Goal: Task Accomplishment & Management: Complete application form

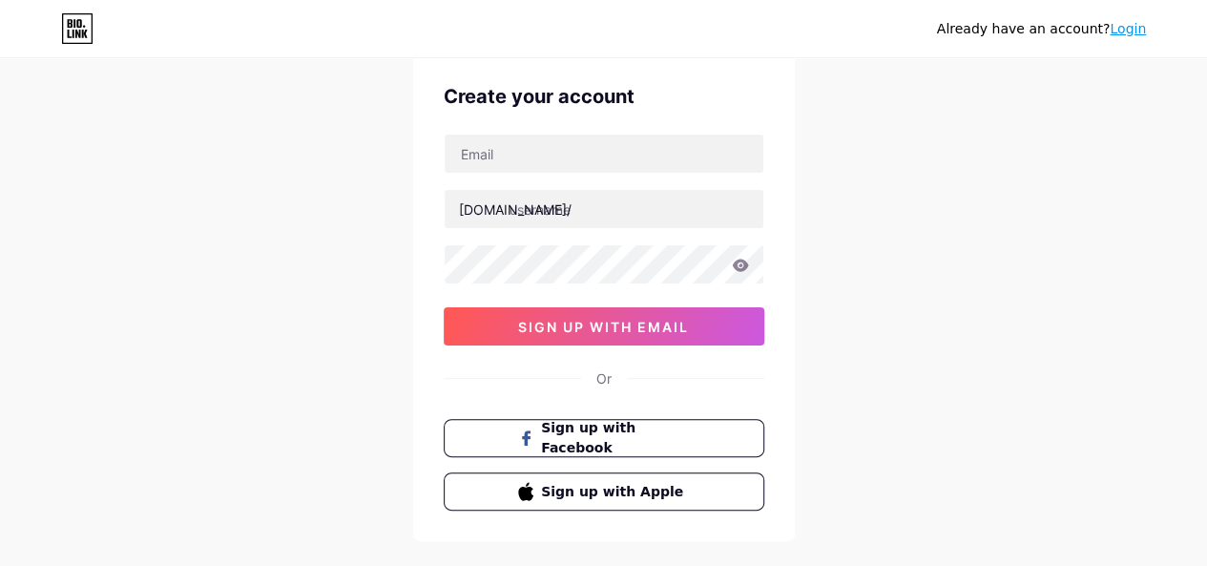
scroll to position [162, 0]
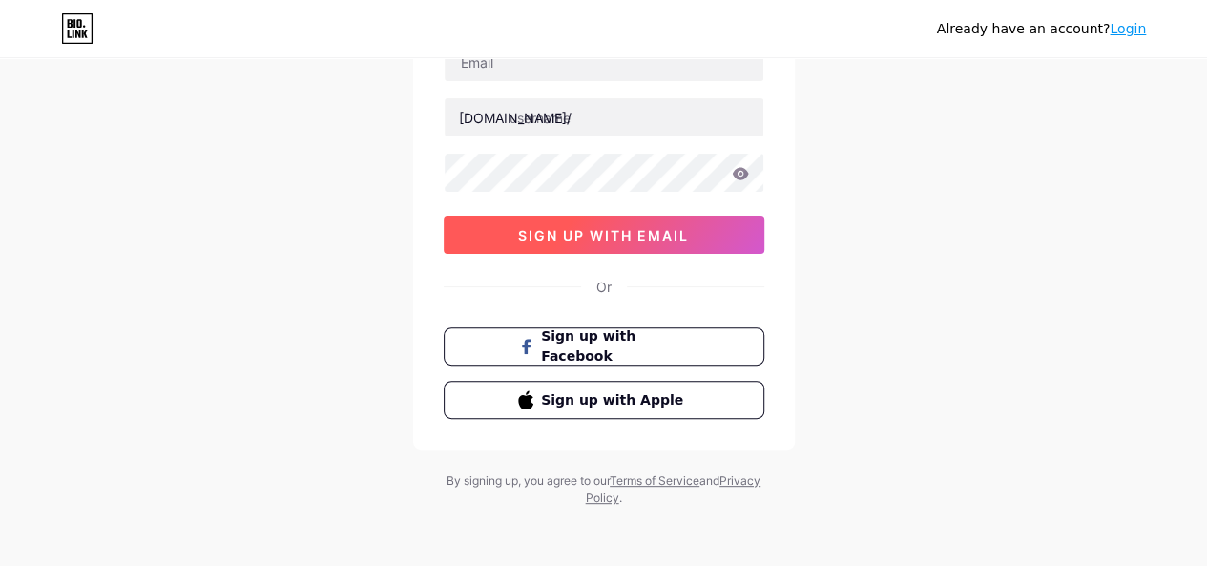
click at [674, 250] on button "sign up with email" at bounding box center [604, 235] width 321 height 38
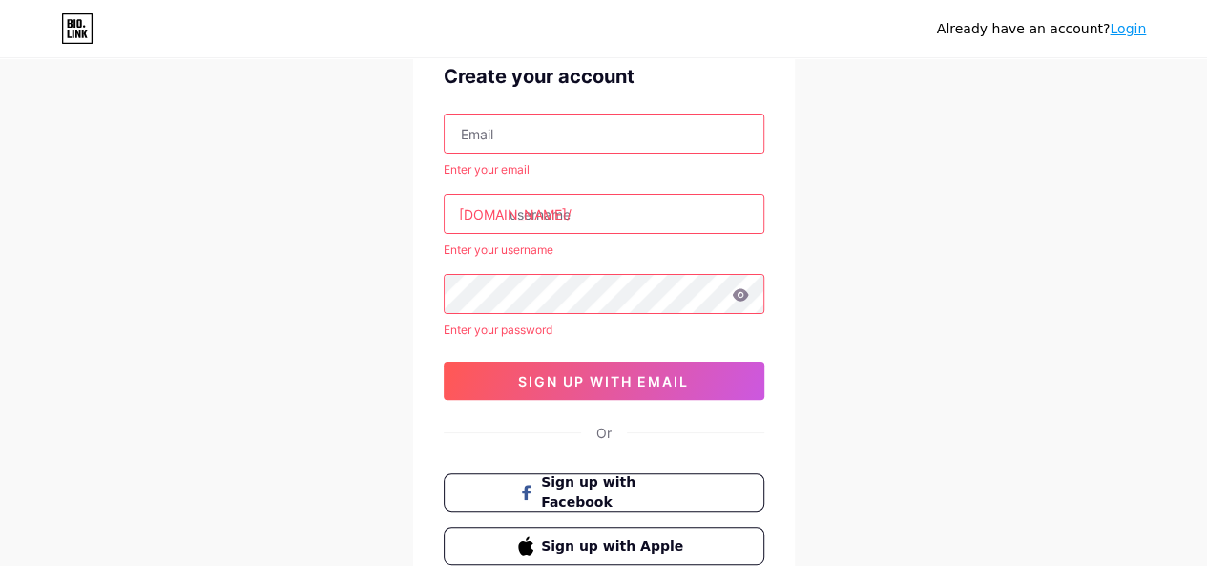
scroll to position [0, 0]
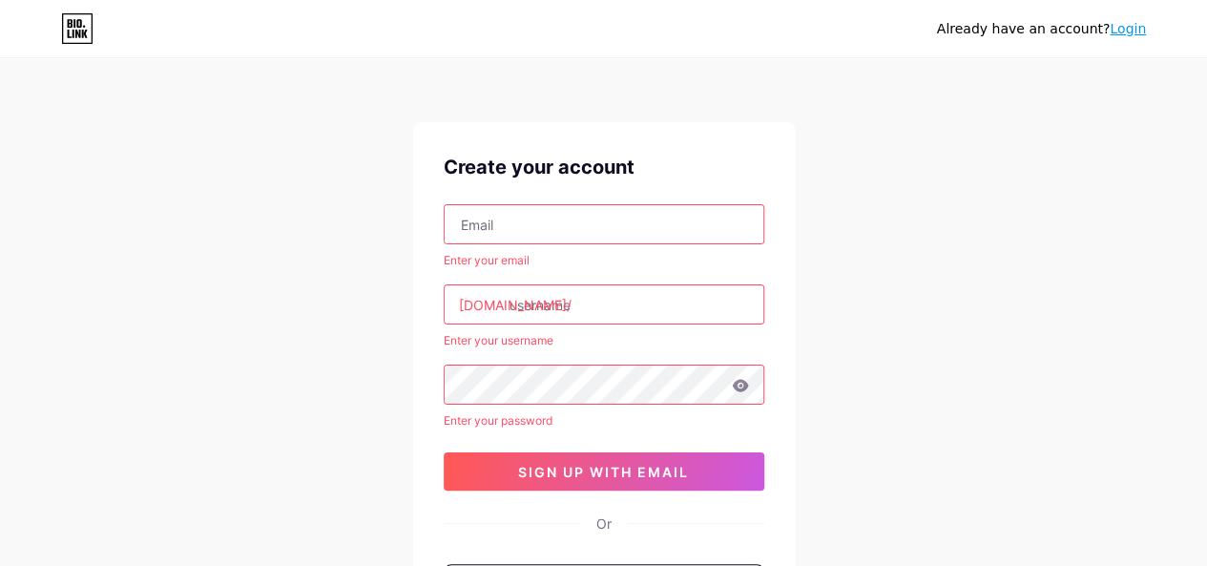
click at [492, 221] on input "text" at bounding box center [604, 224] width 319 height 38
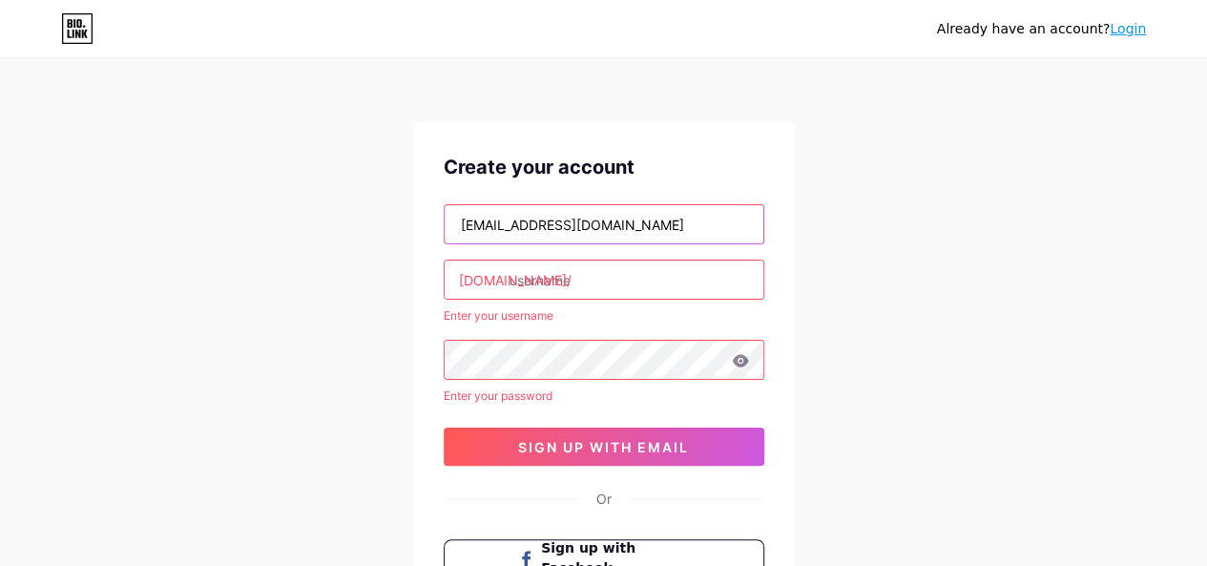
type input "[EMAIL_ADDRESS][DOMAIN_NAME]"
click at [540, 280] on input "text" at bounding box center [604, 279] width 319 height 38
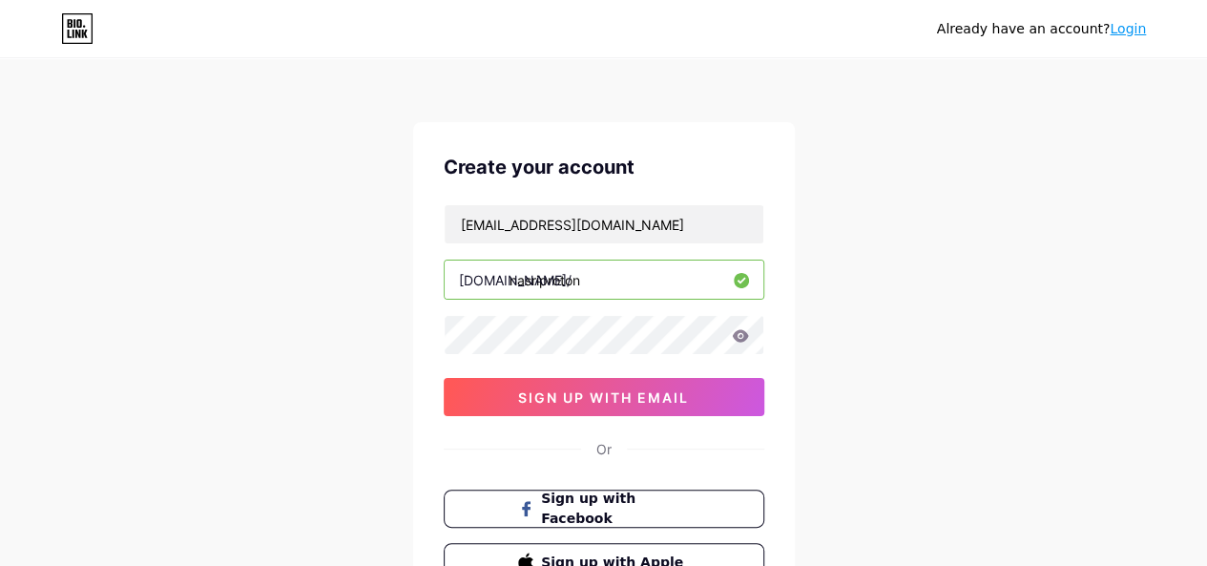
type input "nasriproton"
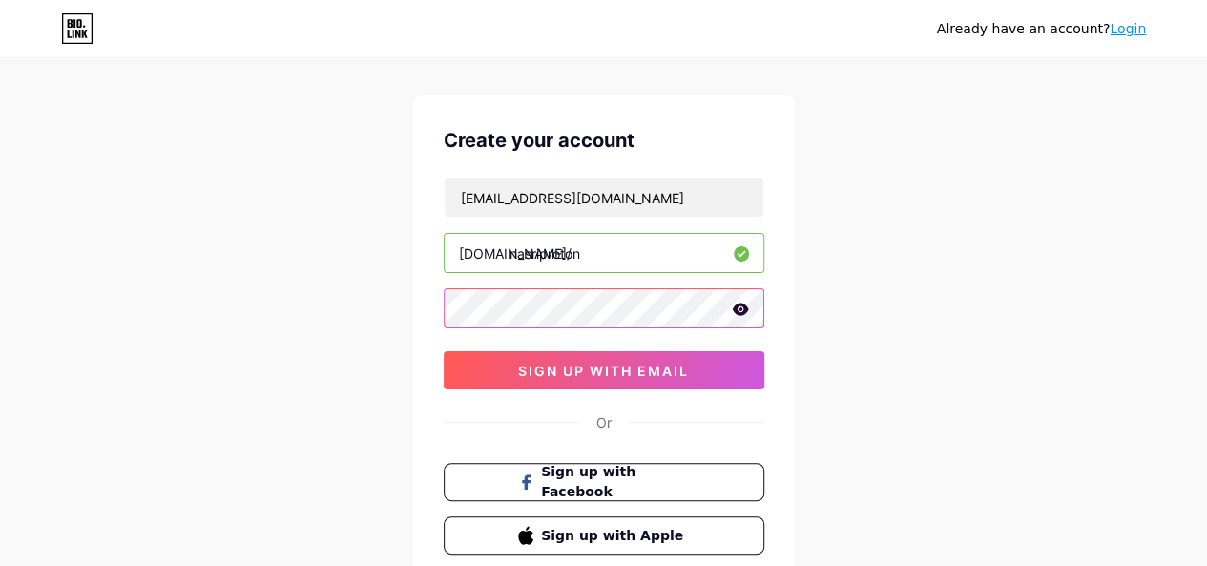
scroll to position [95, 0]
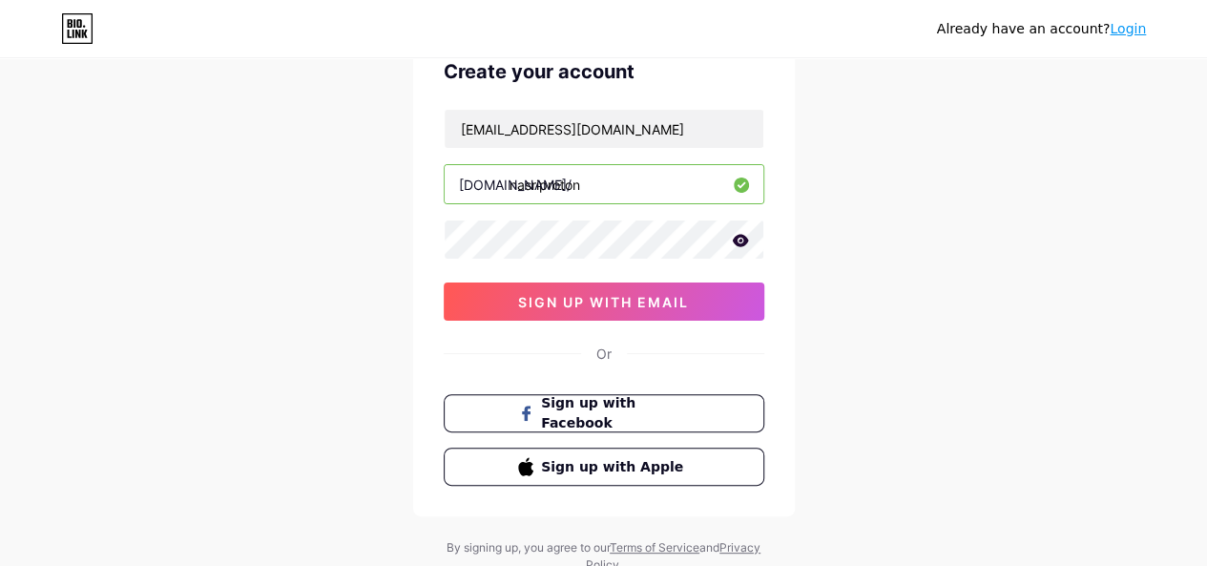
click at [739, 240] on icon at bounding box center [740, 240] width 16 height 12
click at [739, 240] on icon at bounding box center [739, 241] width 16 height 13
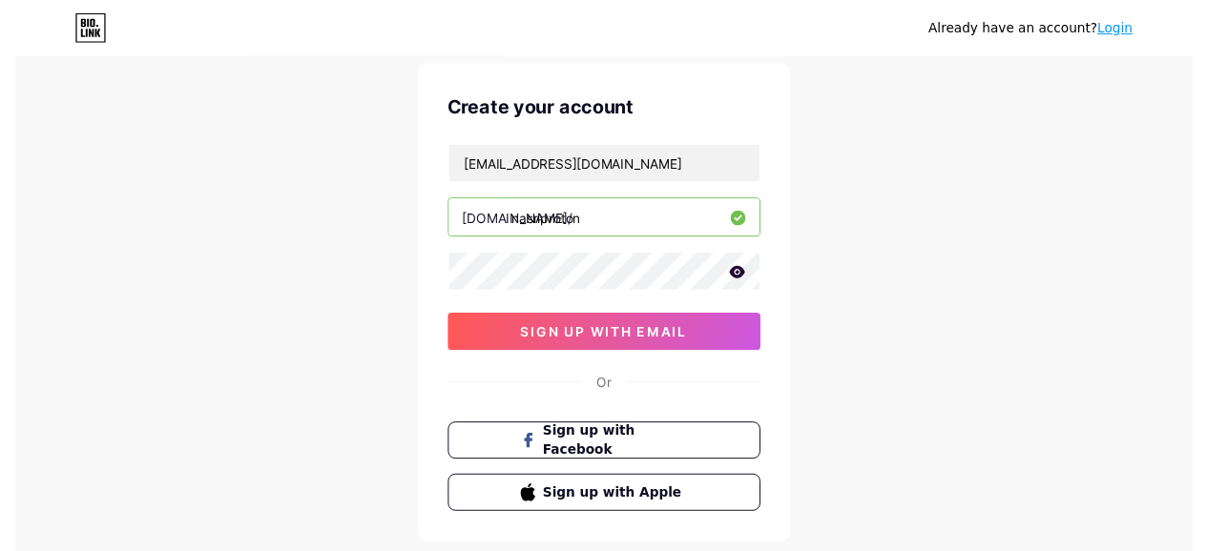
scroll to position [0, 0]
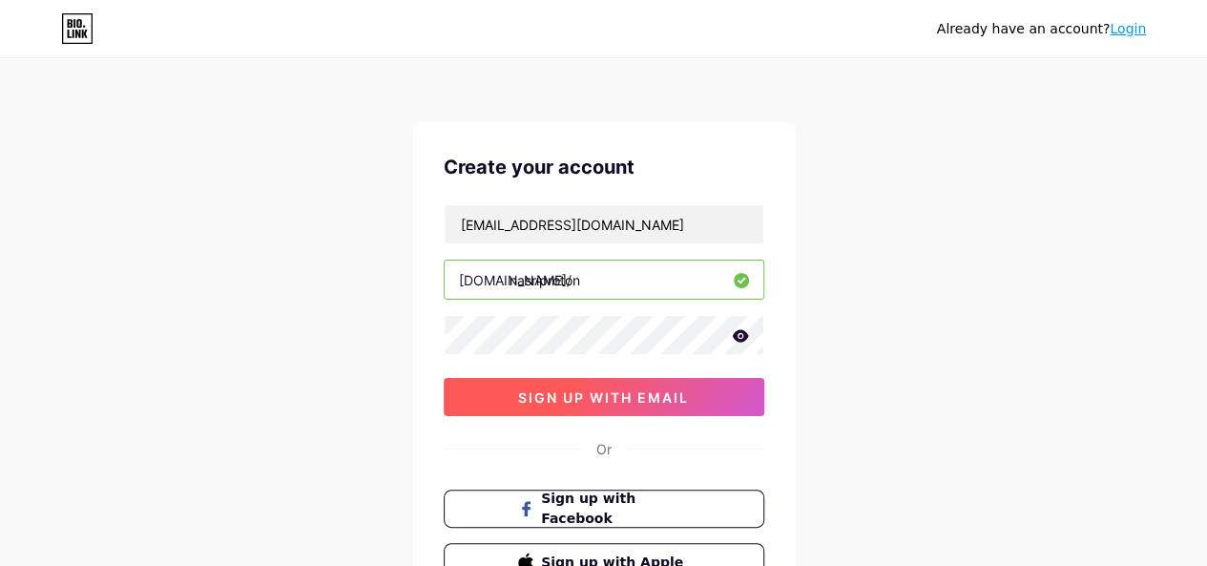
click at [628, 392] on span "sign up with email" at bounding box center [603, 397] width 171 height 16
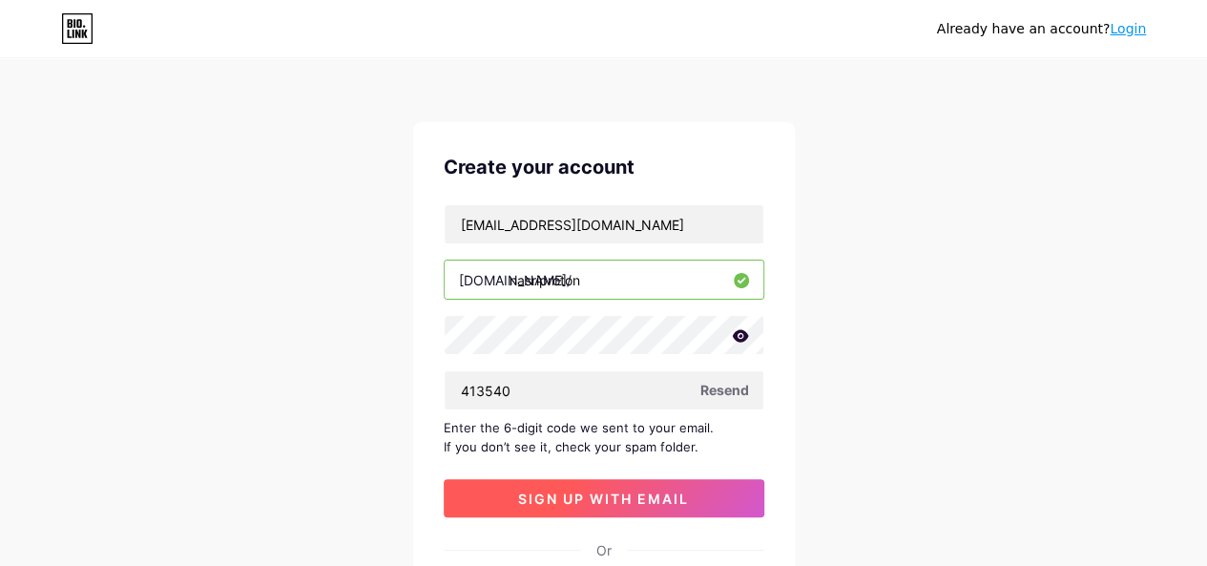
type input "413540"
click at [602, 502] on span "sign up with email" at bounding box center [603, 498] width 171 height 16
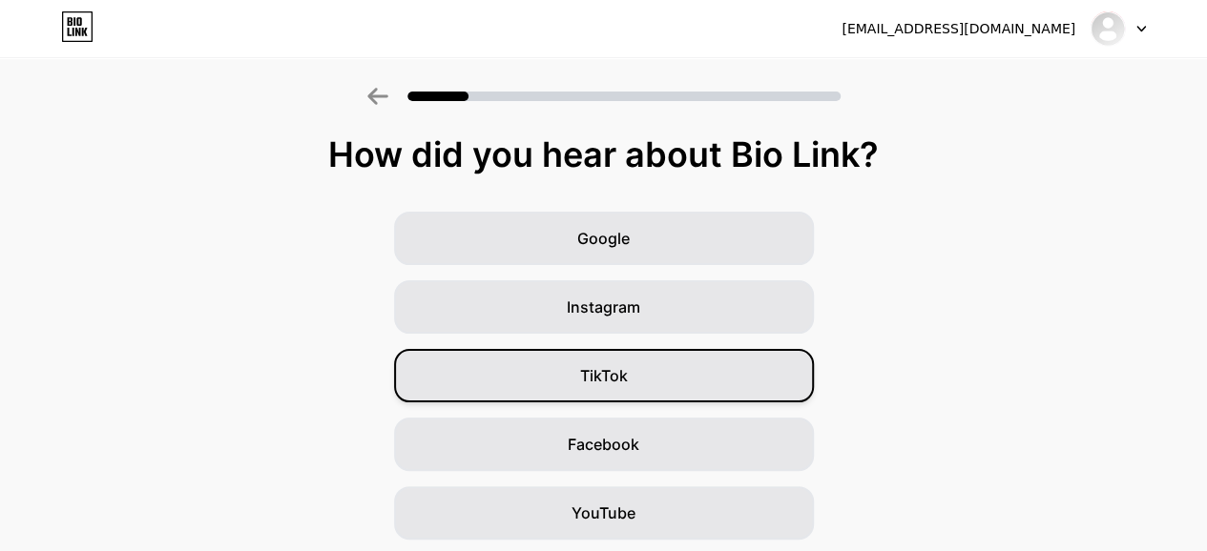
click at [687, 368] on div "TikTok" at bounding box center [604, 375] width 420 height 53
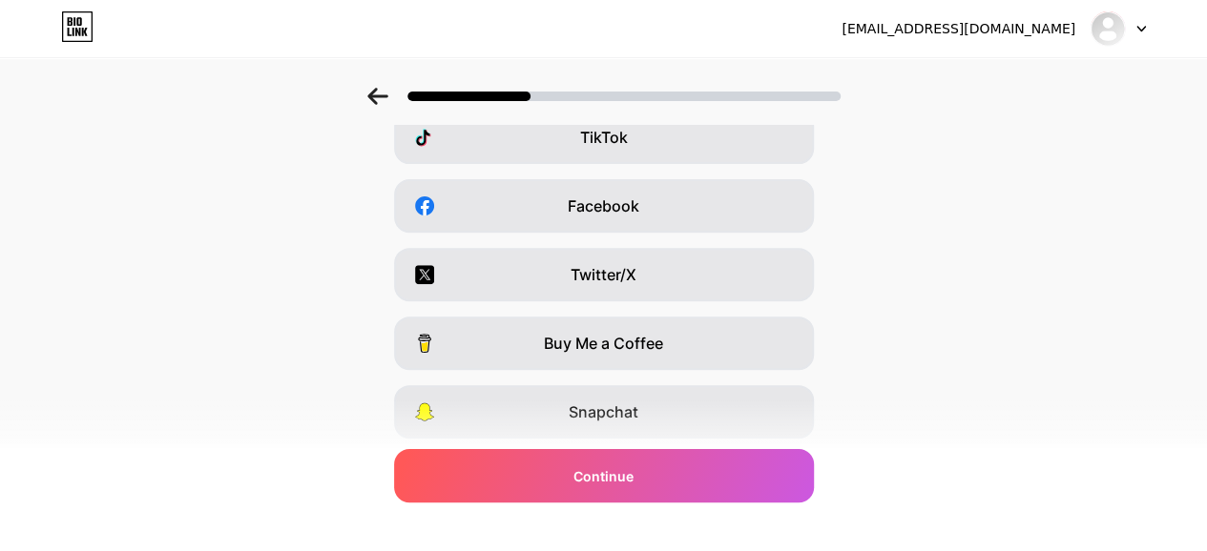
scroll to position [248, 0]
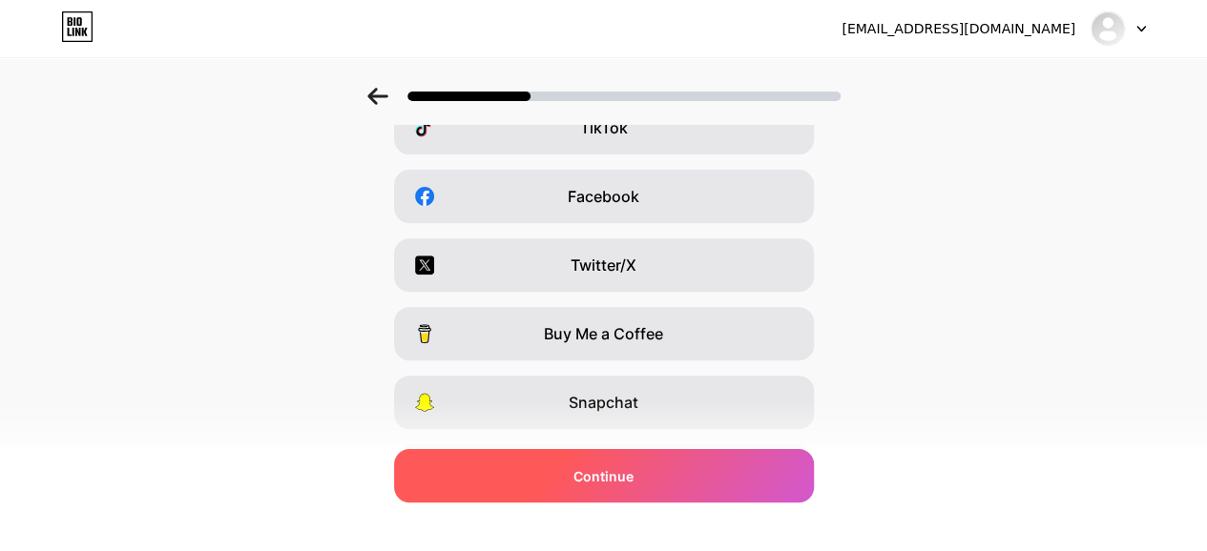
click at [489, 468] on div "Continue" at bounding box center [604, 475] width 420 height 53
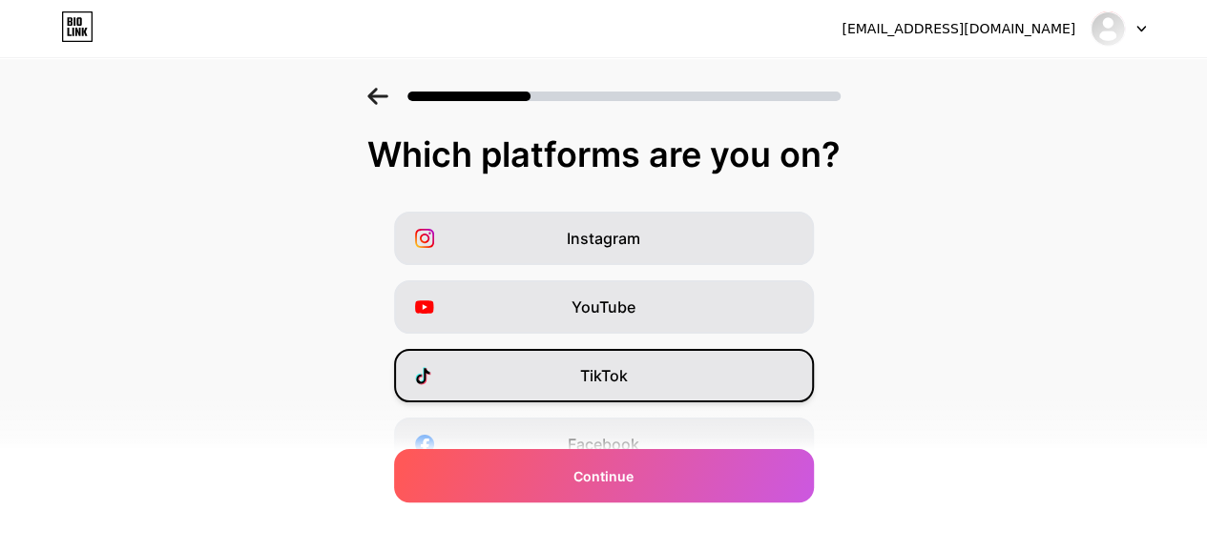
scroll to position [95, 0]
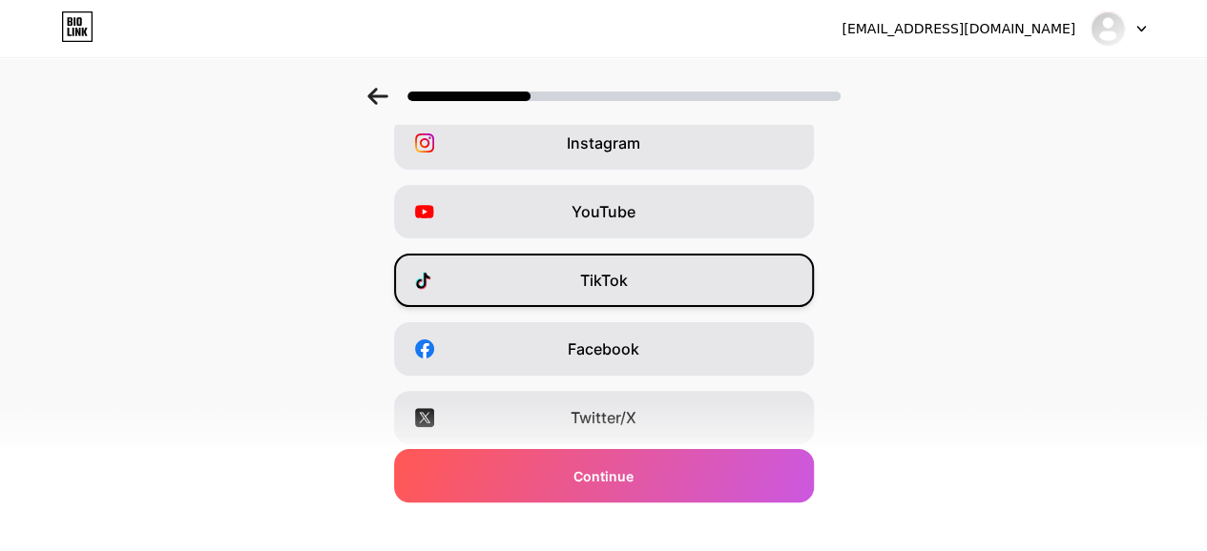
click at [715, 284] on div "TikTok" at bounding box center [604, 280] width 420 height 53
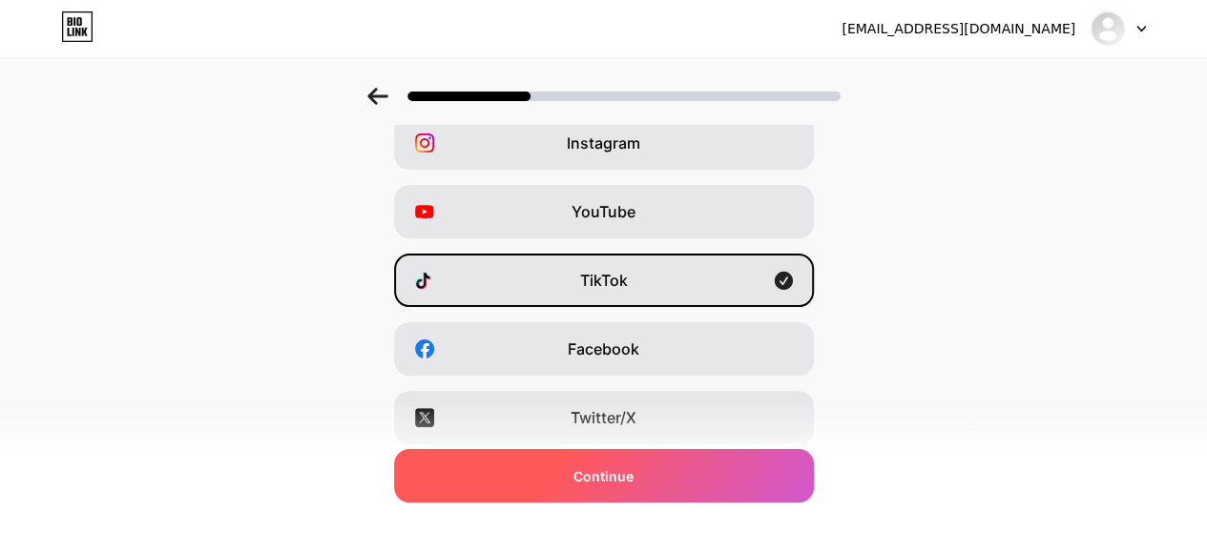
click at [571, 474] on div "Continue" at bounding box center [604, 475] width 420 height 53
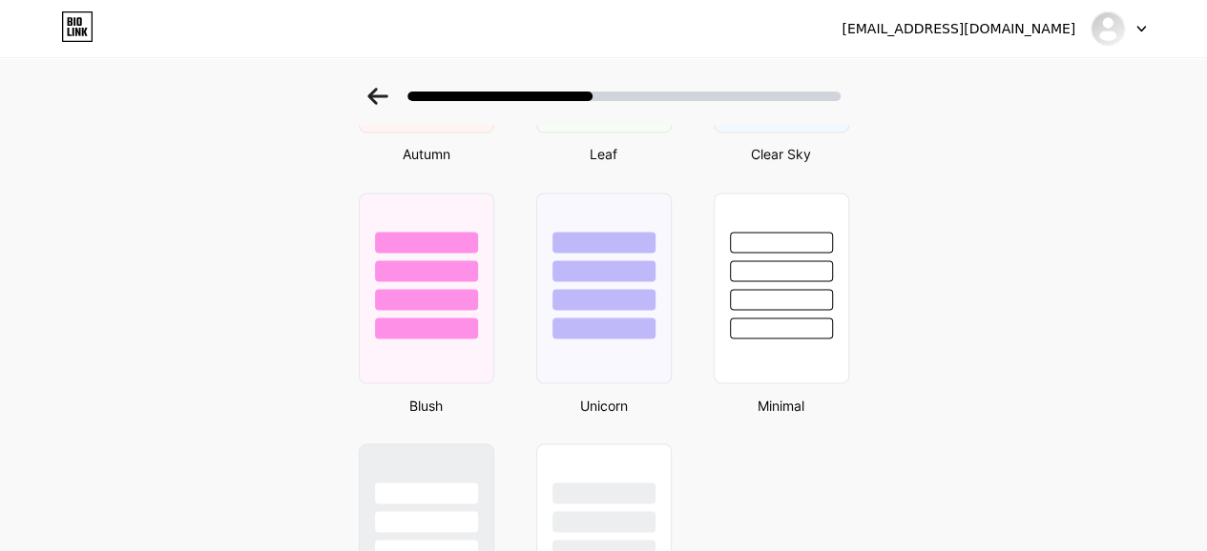
scroll to position [1530, 0]
click at [798, 276] on div at bounding box center [781, 270] width 106 height 22
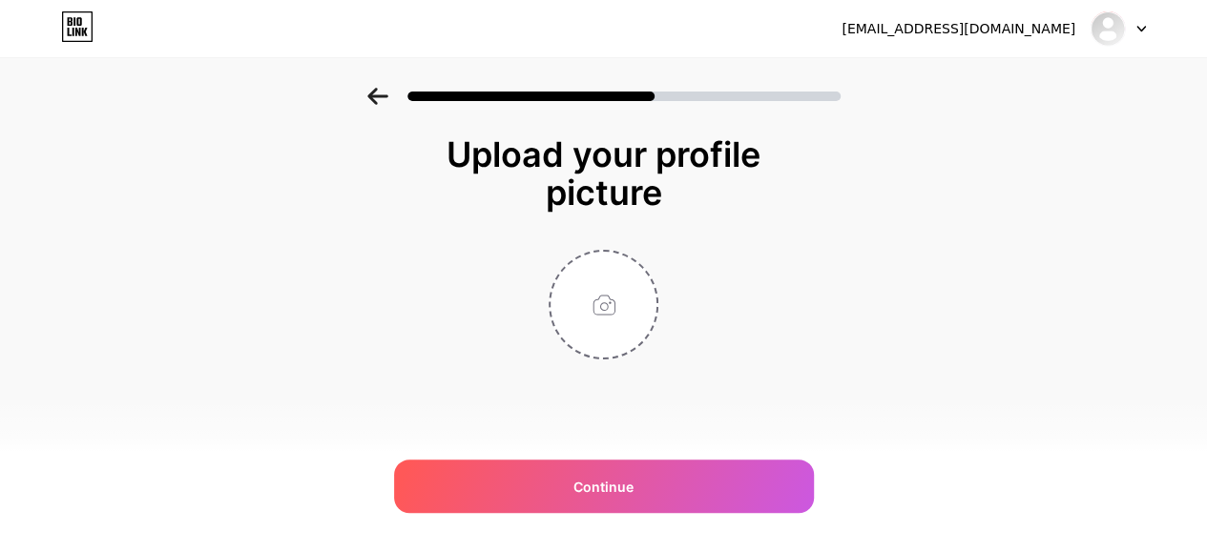
scroll to position [0, 0]
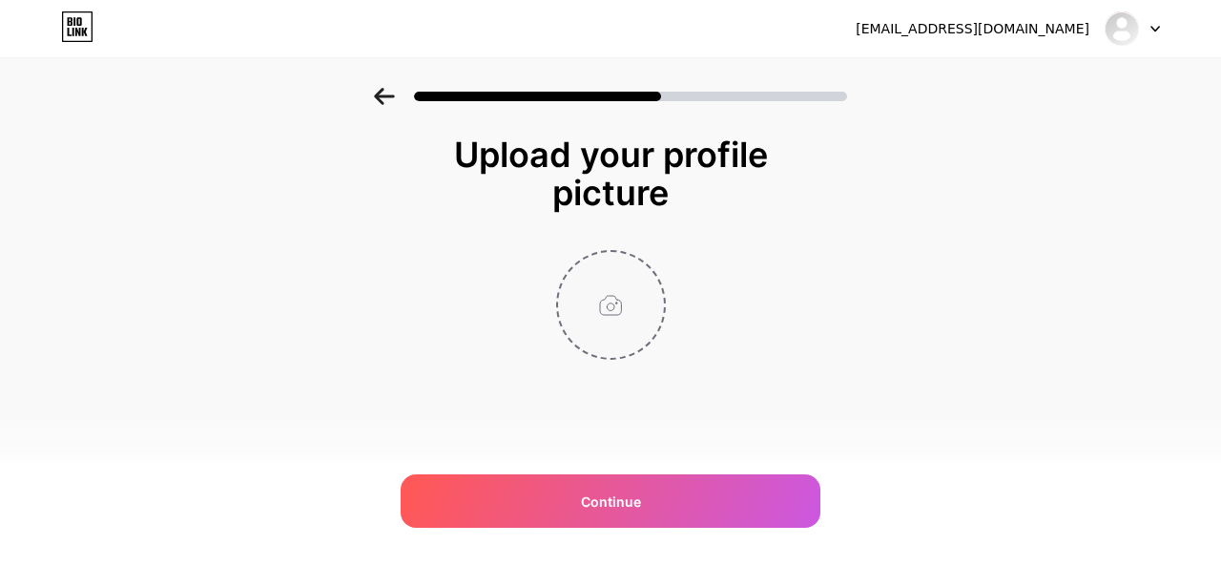
click at [590, 310] on input "file" at bounding box center [611, 305] width 106 height 106
type input "C:\fakepath\WhatsApp Image [DATE] 10.06.58 AM.jpeg"
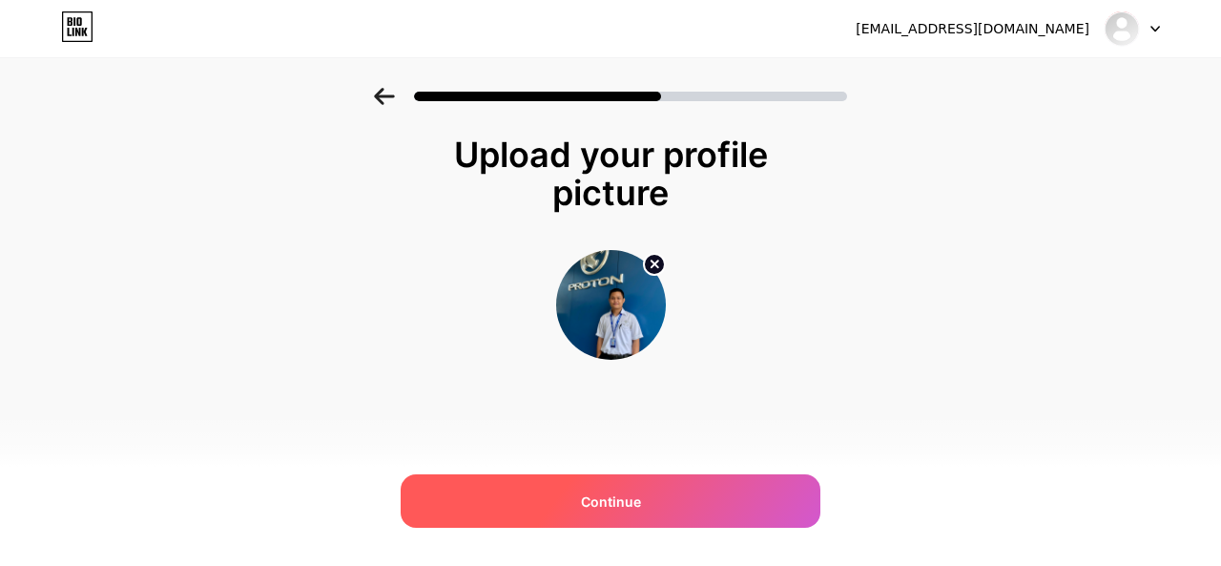
click at [587, 510] on div "Continue" at bounding box center [611, 500] width 420 height 53
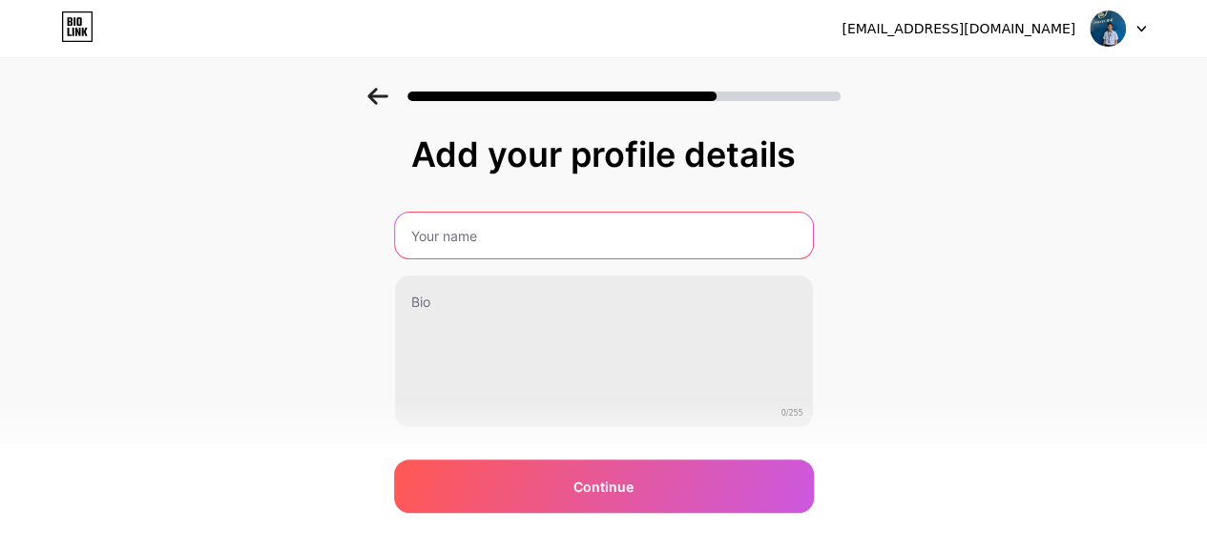
click at [502, 242] on input "text" at bounding box center [604, 236] width 418 height 46
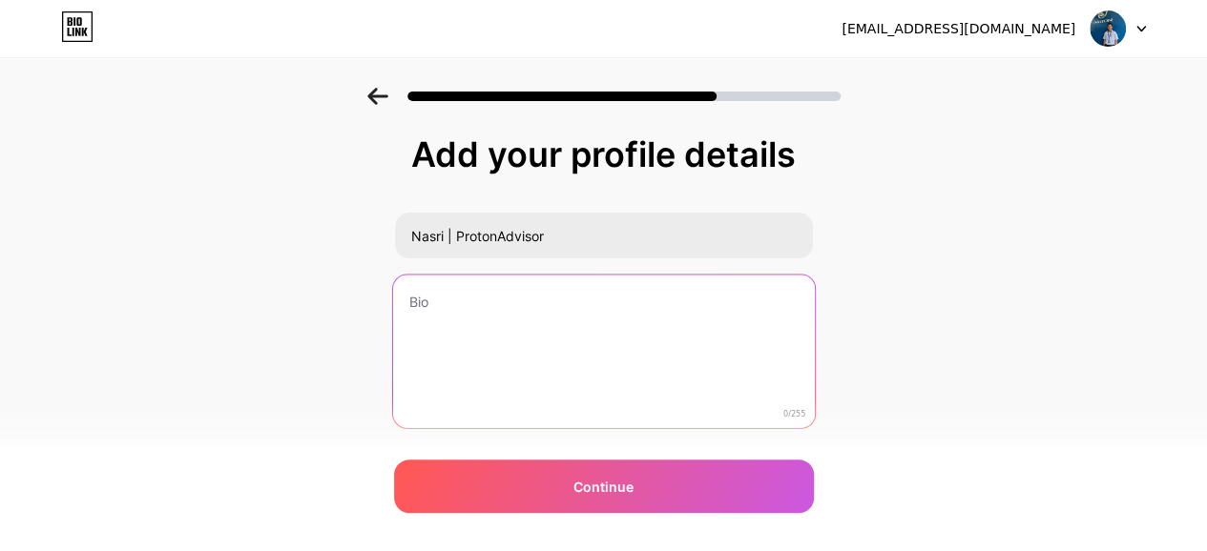
click at [433, 291] on textarea at bounding box center [603, 353] width 422 height 156
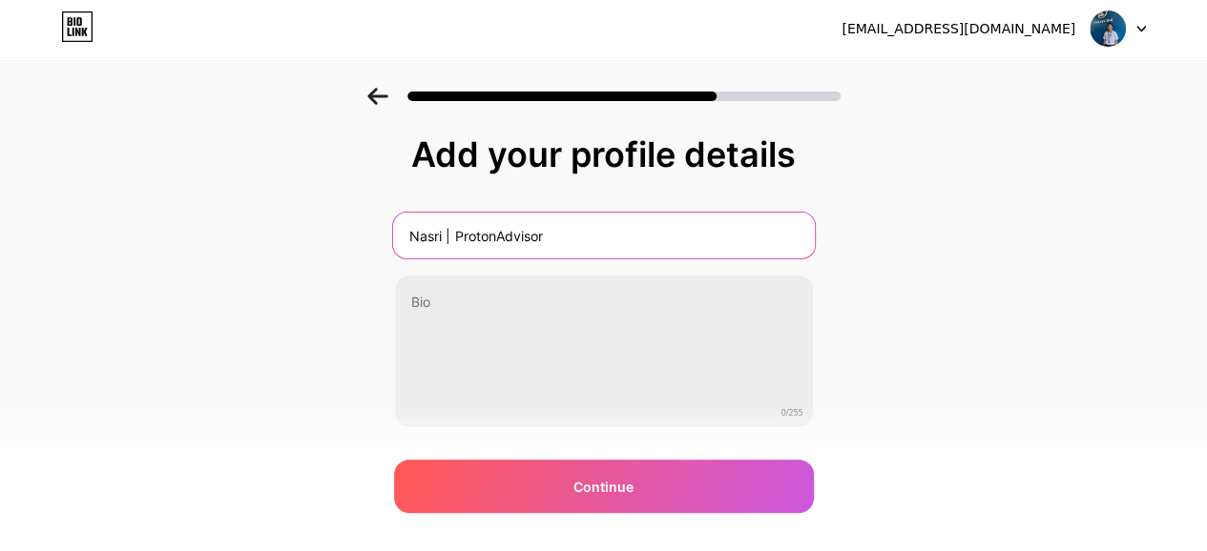
drag, startPoint x: 562, startPoint y: 239, endPoint x: 370, endPoint y: 268, distance: 193.9
click at [370, 268] on div "Add your profile details Nasri | ProtonAdvisor 0/255 Continue Error" at bounding box center [603, 306] width 1207 height 436
paste input "Advisor Selangor 🚗💨"
type input "Nasri | Proton Advisor Selangor 🚗💨"
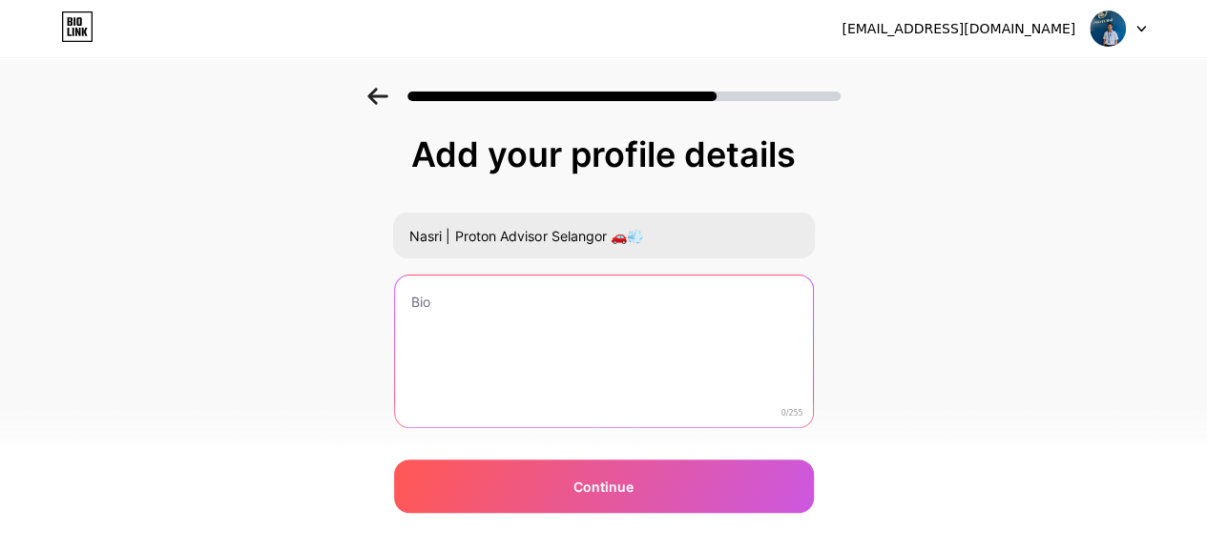
click at [511, 314] on textarea at bounding box center [604, 353] width 418 height 154
click at [467, 301] on textarea at bounding box center [603, 353] width 422 height 156
click at [470, 297] on textarea at bounding box center [603, 353] width 422 height 156
paste textarea "✅ Urusan 100% Online, mudah & pantas 🎁 Rebate tinggi + Freegift best gila 🫱🏻‍🫲🏼…"
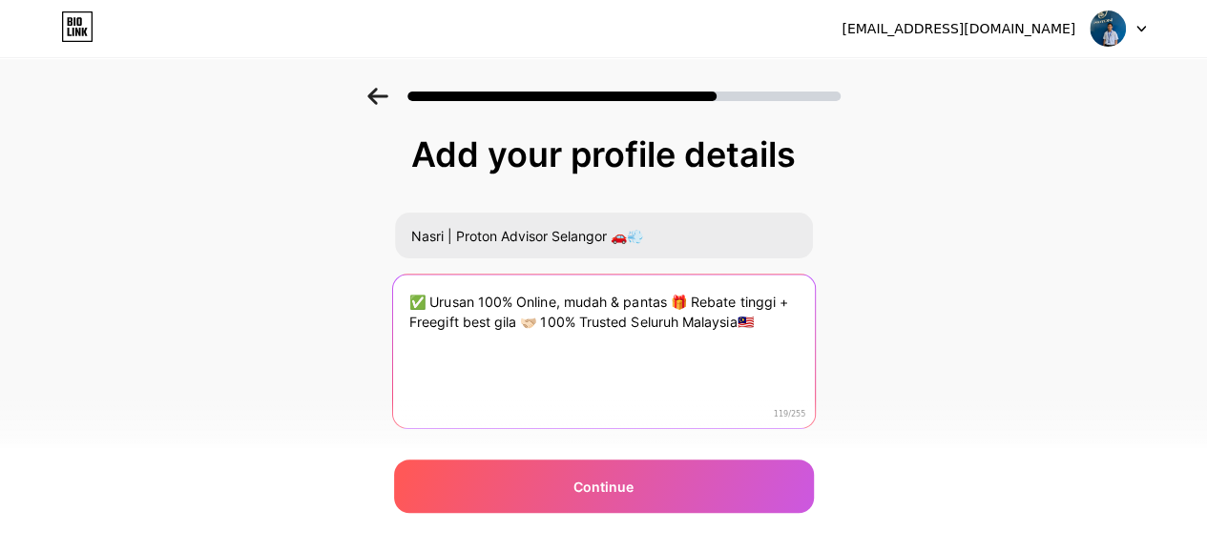
drag, startPoint x: 683, startPoint y: 297, endPoint x: 696, endPoint y: 306, distance: 16.4
click at [683, 296] on textarea "✅ Urusan 100% Online, mudah & pantas 🎁 Rebate tinggi + Freegift best gila 🫱🏻‍🫲🏼…" at bounding box center [603, 353] width 422 height 156
click at [648, 317] on textarea "✅ Urusan 100% Online, mudah & pantas 🎁 Rebate tinggi + Freegift best gila 🫱🏻‍🫲🏼…" at bounding box center [603, 353] width 422 height 156
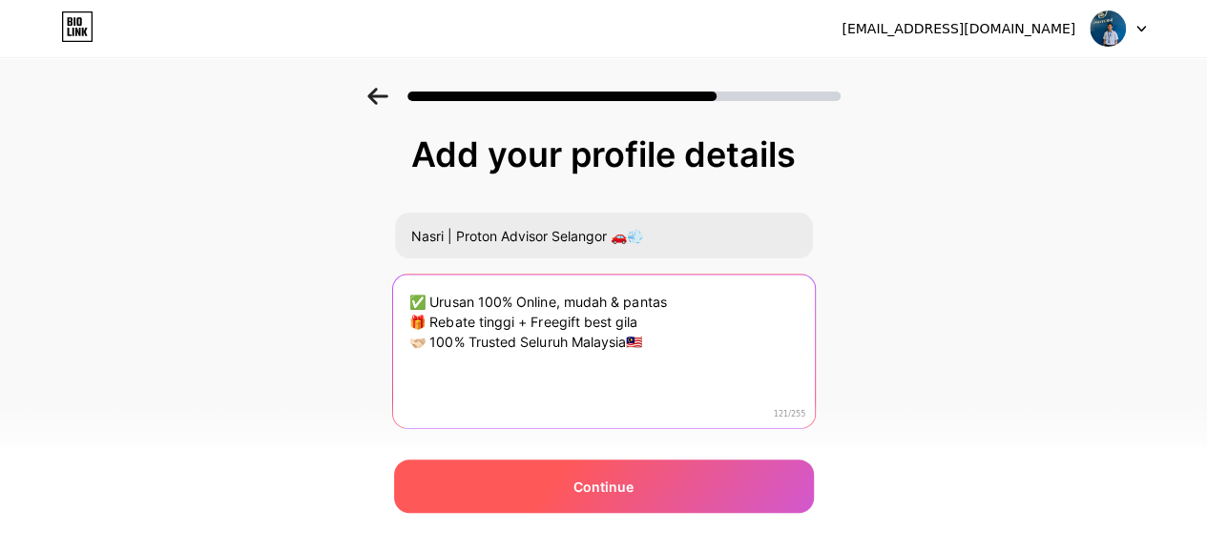
type textarea "✅ Urusan 100% Online, mudah & pantas 🎁 Rebate tinggi + Freegift best gila 🫱🏻‍🫲🏼…"
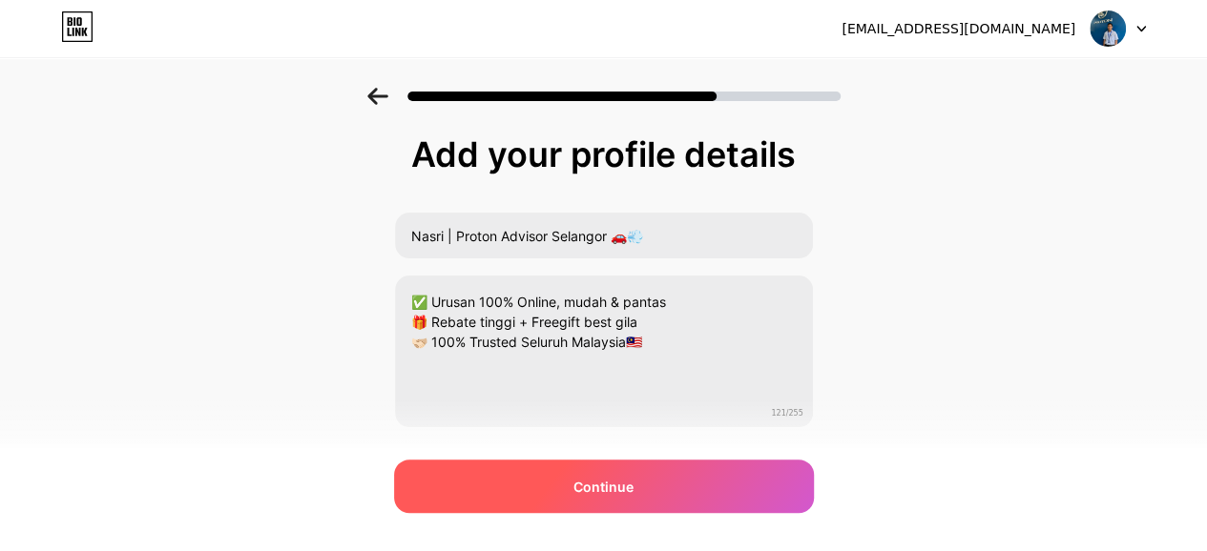
click at [611, 478] on span "Continue" at bounding box center [603, 487] width 60 height 20
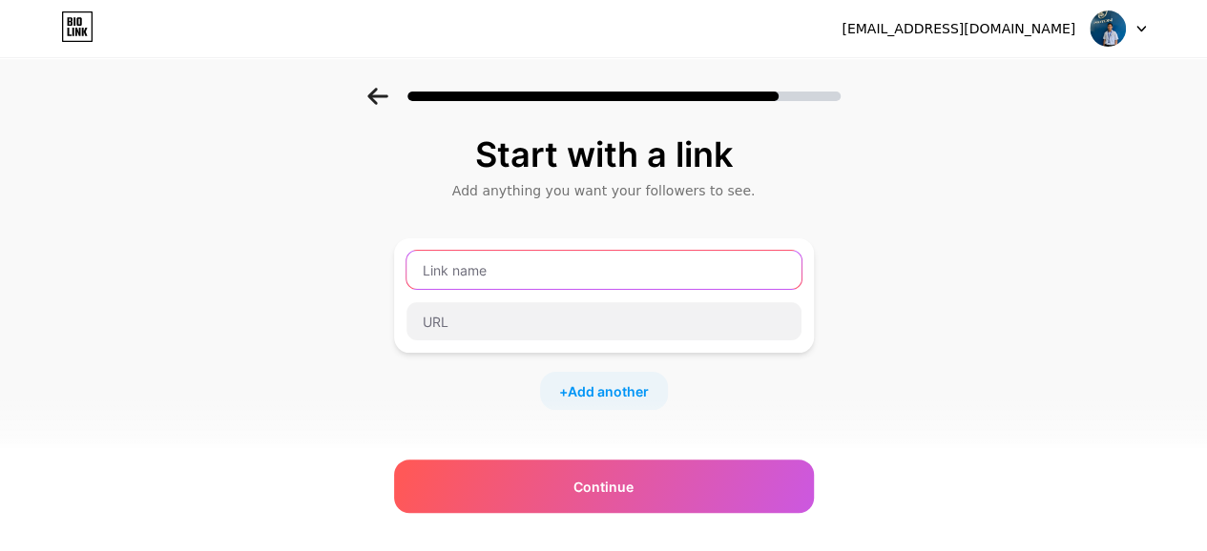
click at [508, 265] on input "text" at bounding box center [603, 270] width 395 height 38
type input "Whatsapp"
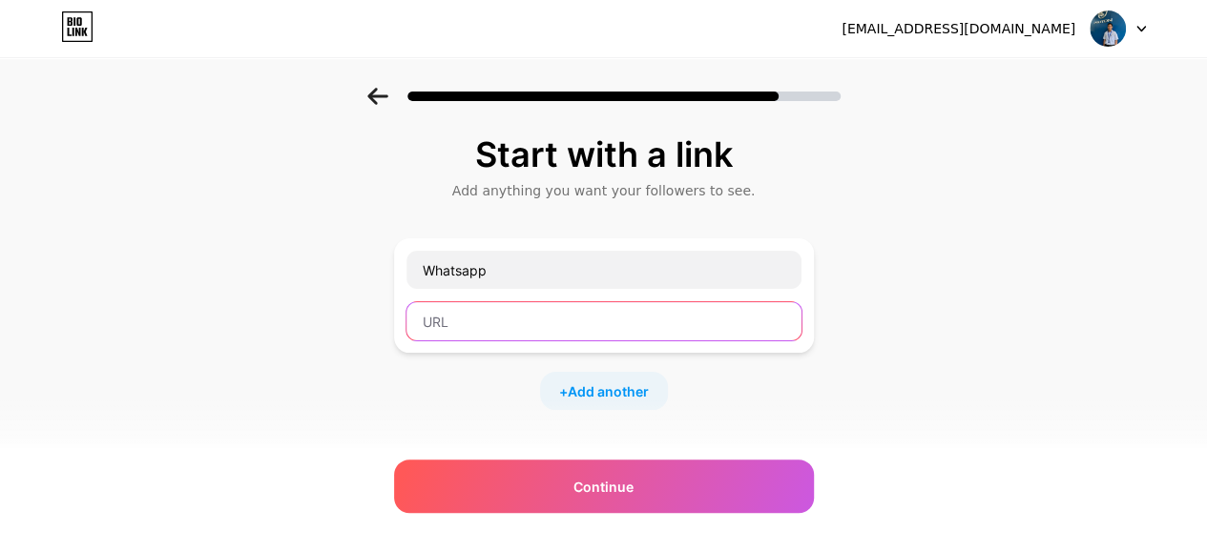
click at [486, 317] on input "text" at bounding box center [603, 321] width 395 height 38
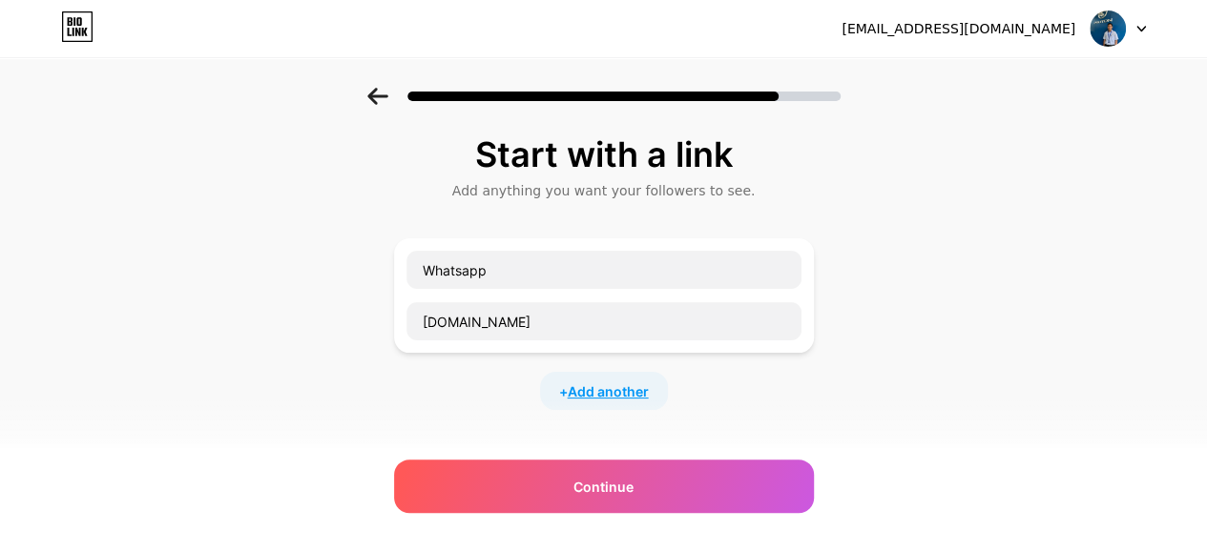
click at [600, 389] on span "Add another" at bounding box center [608, 392] width 81 height 20
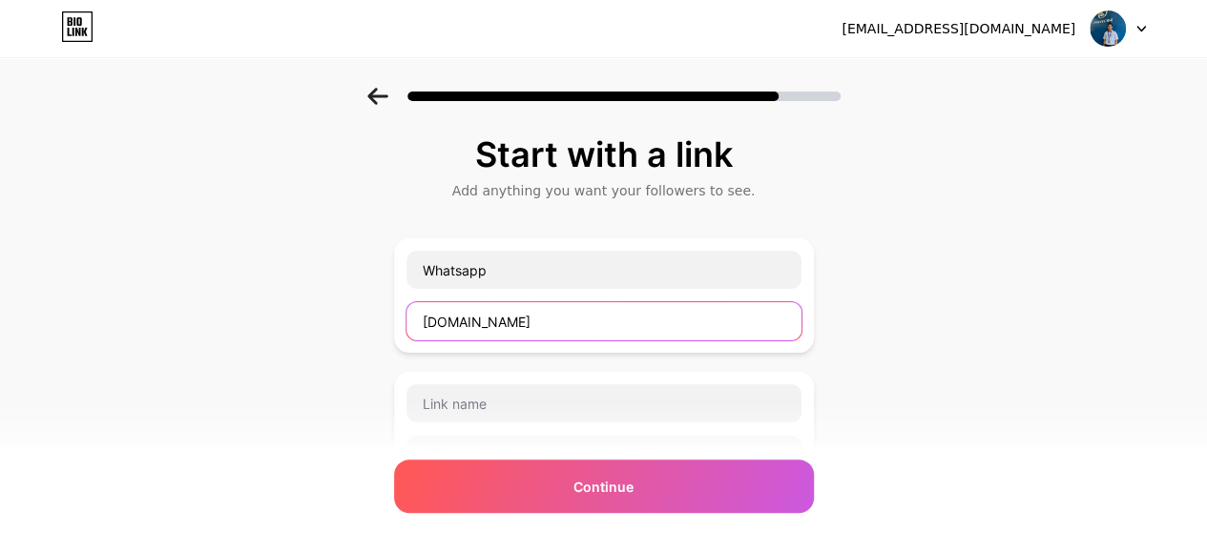
click at [550, 323] on input "[DOMAIN_NAME]" at bounding box center [603, 321] width 395 height 38
type input "[DOMAIN_NAME][URL]"
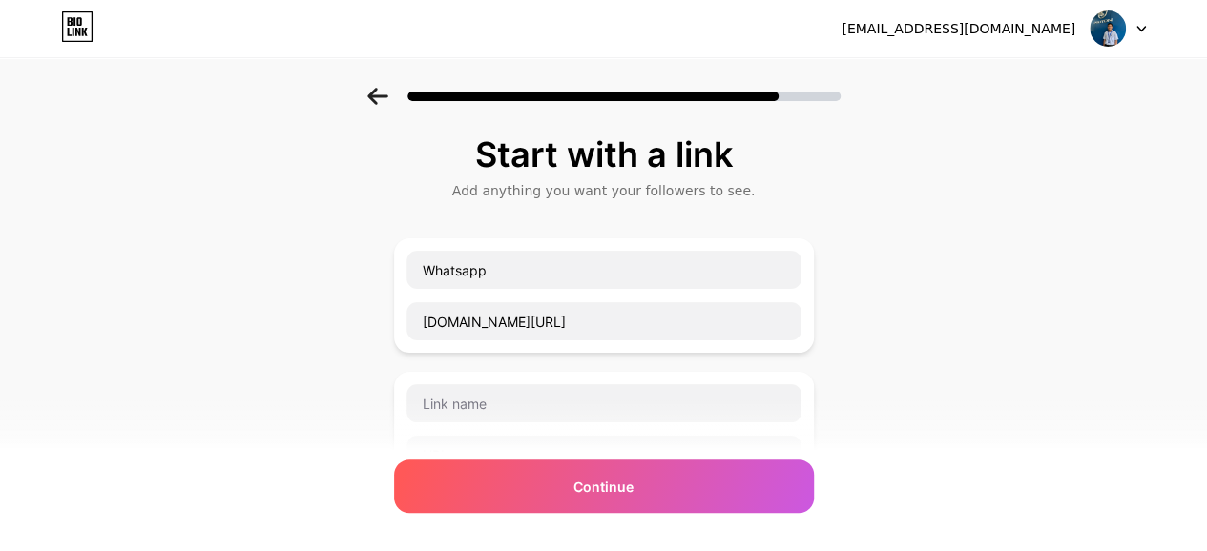
click at [935, 332] on div "Start with a link Add anything you want your followers to see. Whatsapp [DOMAIN…" at bounding box center [603, 490] width 1207 height 804
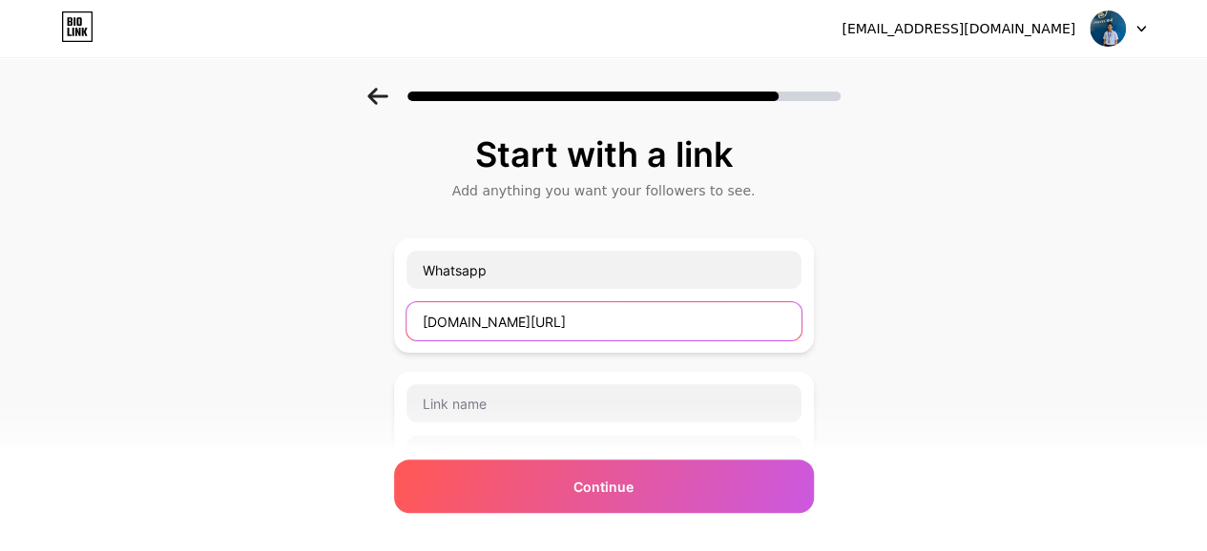
drag, startPoint x: 724, startPoint y: 316, endPoint x: 11, endPoint y: 251, distance: 715.6
click at [0, 266] on div "Start with a link Add anything you want your followers to see. Whatsapp [DOMAIN…" at bounding box center [603, 490] width 1207 height 804
paste input "[URL][DOMAIN_NAME]"
type input "[URL][DOMAIN_NAME]"
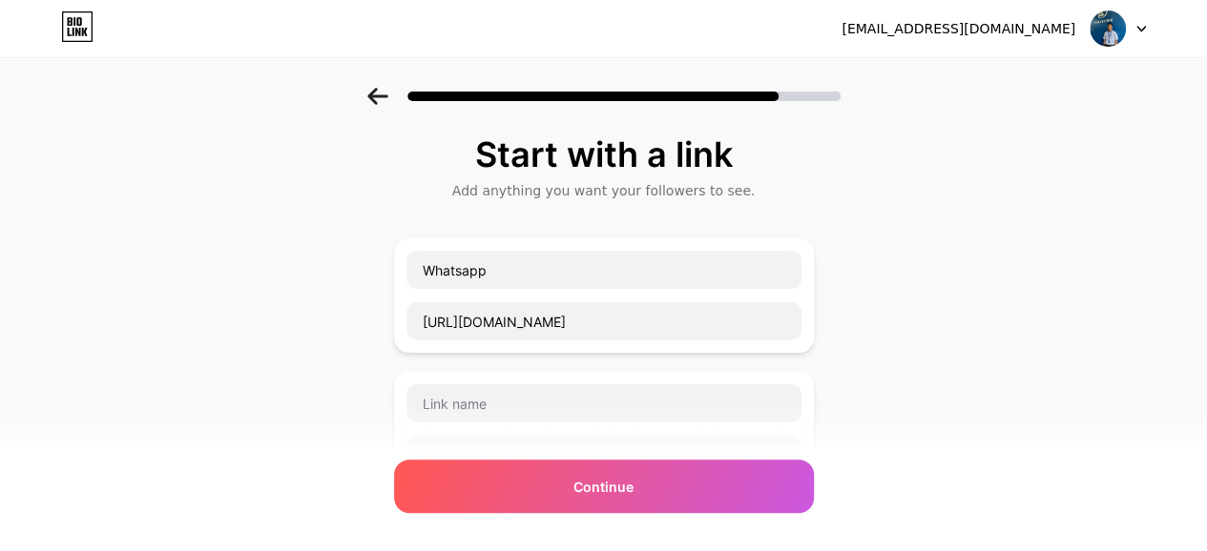
drag, startPoint x: 449, startPoint y: 346, endPoint x: 665, endPoint y: 346, distance: 215.6
click at [584, 363] on div "Whatsapp [URL][DOMAIN_NAME] + Add another" at bounding box center [604, 391] width 420 height 305
click at [931, 345] on div "Start with a link Add anything you want your followers to see. Whatsapp [URL][D…" at bounding box center [603, 490] width 1207 height 804
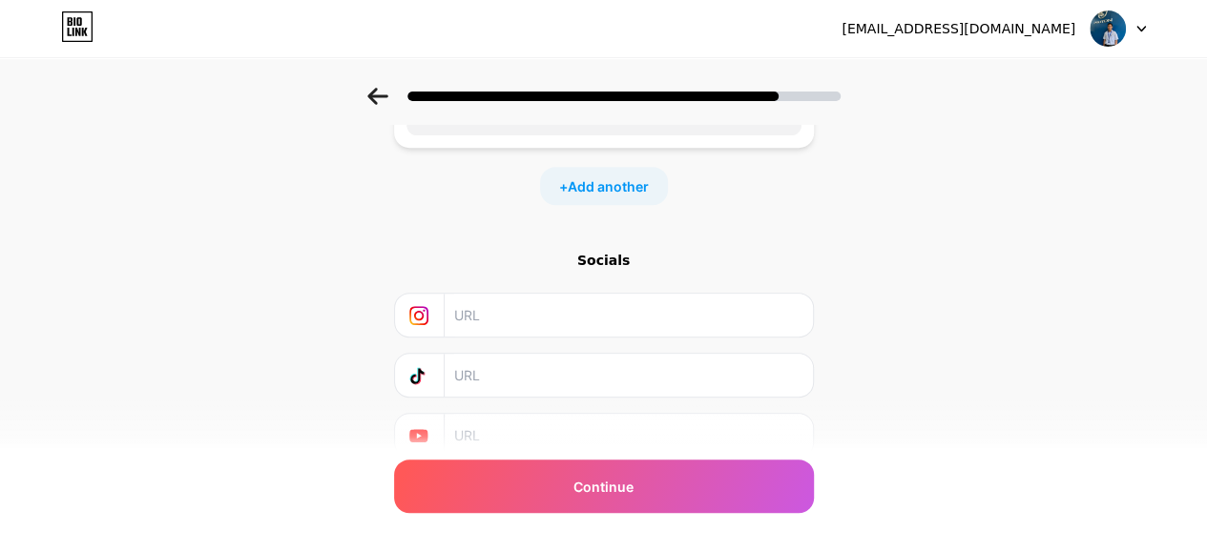
scroll to position [382, 0]
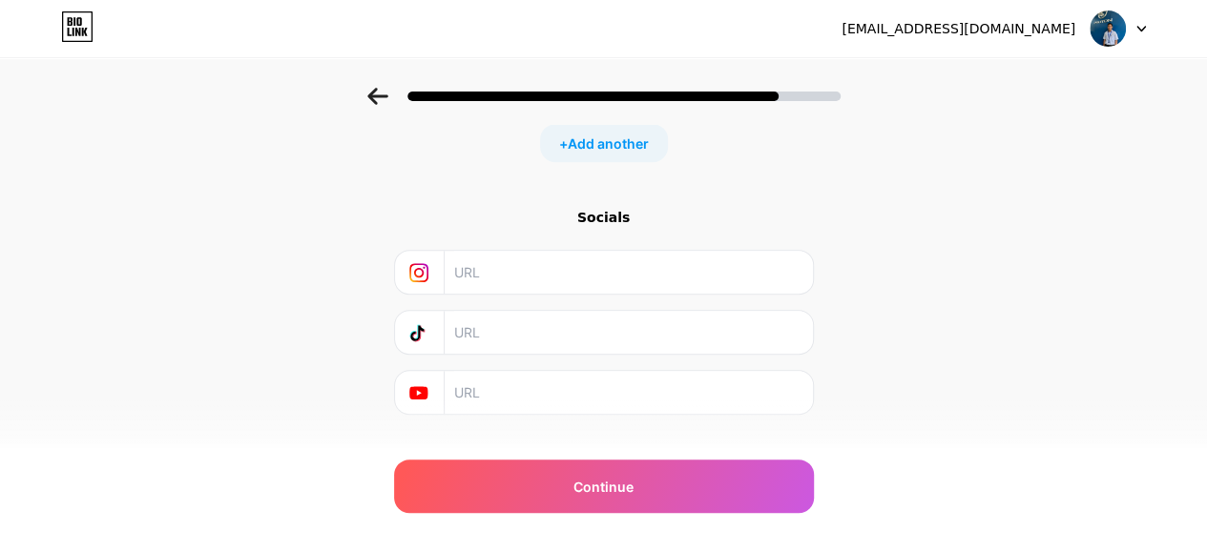
click at [515, 339] on input "text" at bounding box center [627, 332] width 346 height 43
paste input "[URL][EMAIL_ADDRESS][DOMAIN_NAME]"
type input "[URL][EMAIL_ADDRESS][DOMAIN_NAME]"
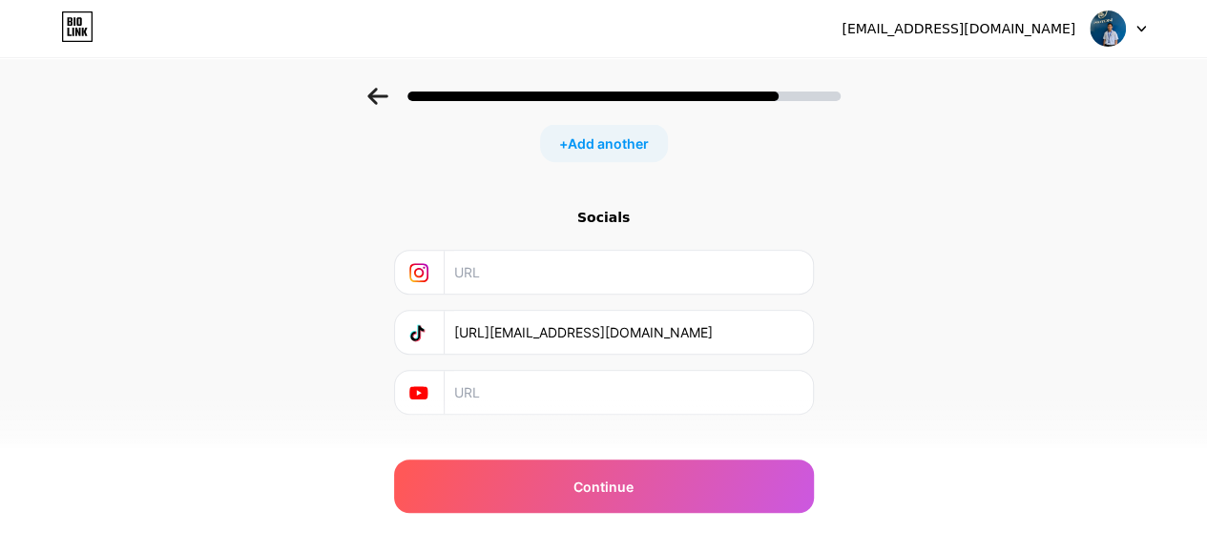
click at [989, 331] on div "Start with a link Add anything you want your followers to see. Whatsapp [URL][D…" at bounding box center [603, 108] width 1207 height 804
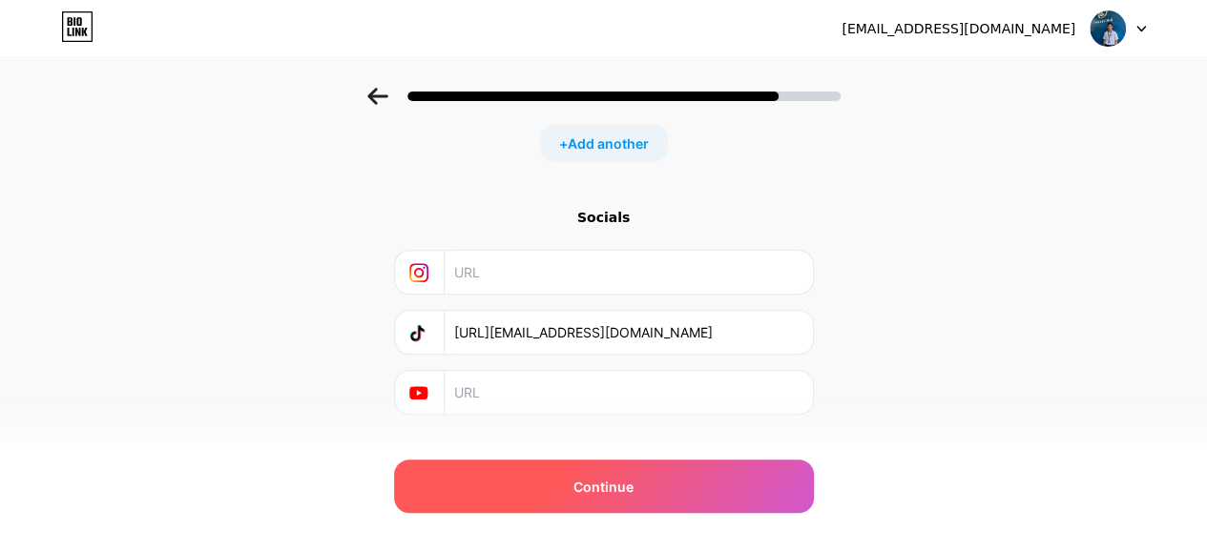
click at [573, 472] on div "Continue" at bounding box center [604, 486] width 420 height 53
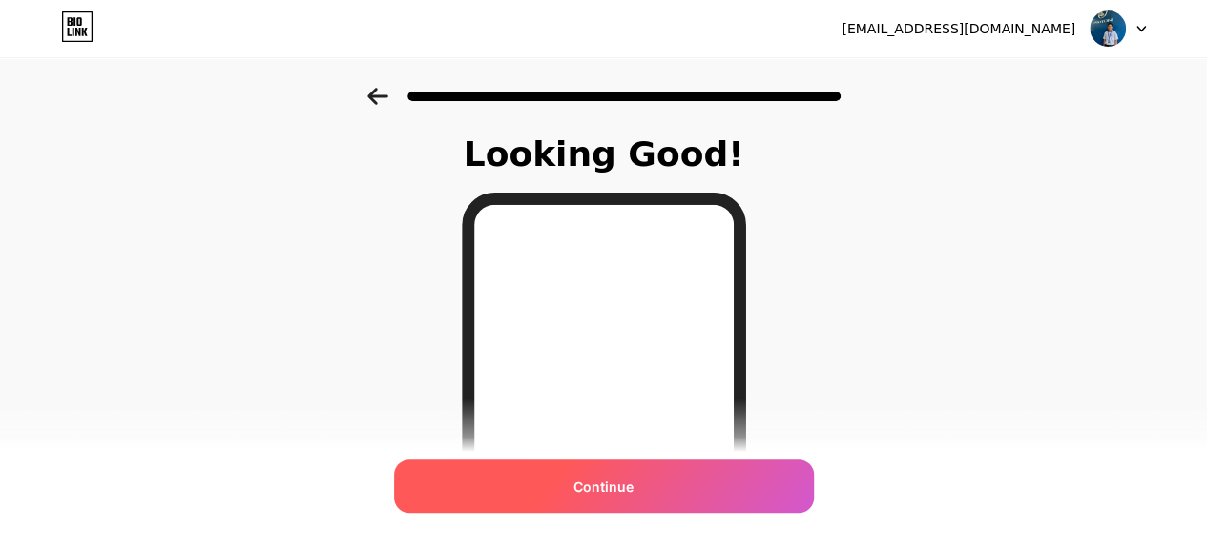
click at [698, 478] on div "Continue" at bounding box center [604, 486] width 420 height 53
